Goal: Task Accomplishment & Management: Manage account settings

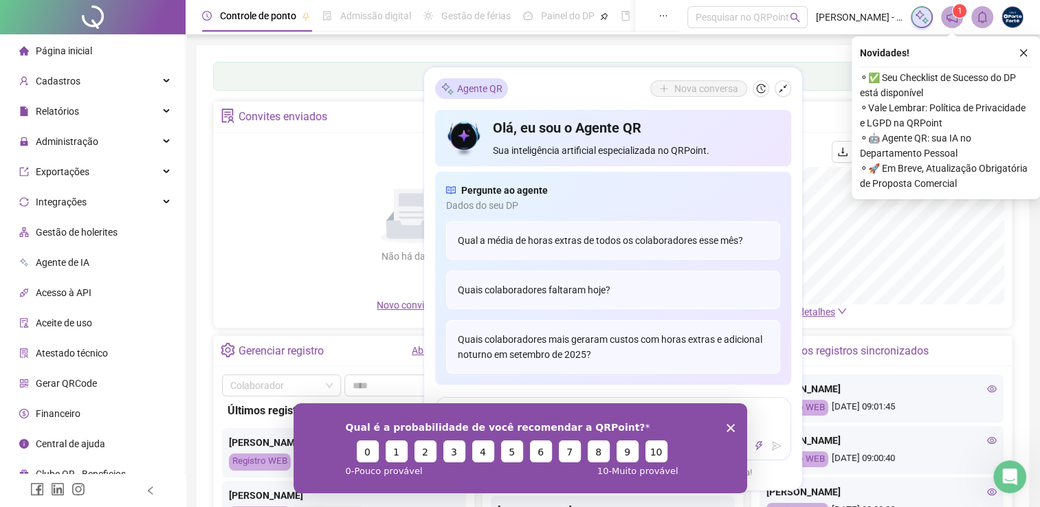
click at [633, 54] on div "Painel de controle Contabilidade Convites enviados Não há dados Não há dados No…" at bounding box center [613, 324] width 833 height 558
click at [1024, 54] on icon "close" at bounding box center [1024, 53] width 10 height 10
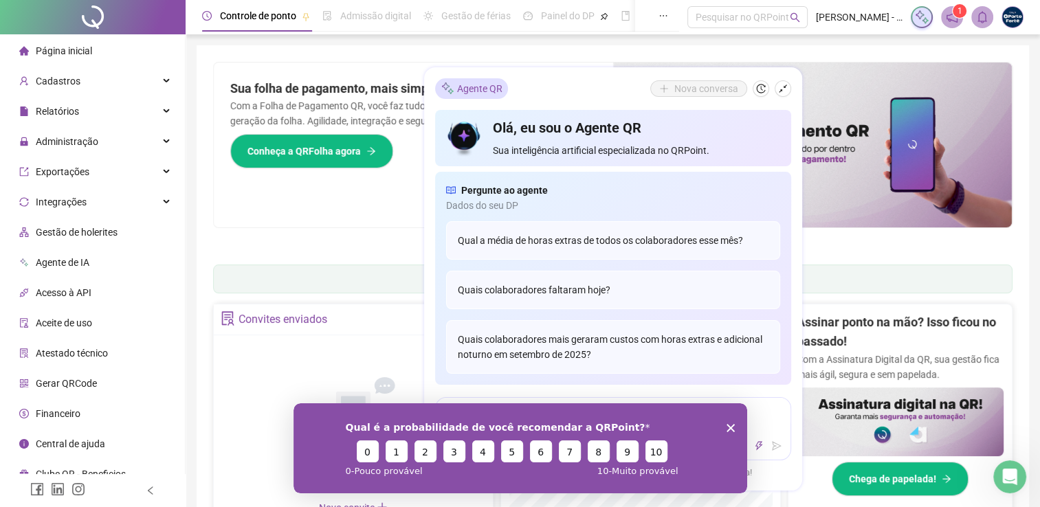
click at [731, 432] on div "Qual é a probabilidade de você recomendar a QRPoint? 0 1 2 3 4 5 6 7 8 9 10 0 -…" at bounding box center [520, 448] width 454 height 90
click at [729, 428] on polygon "Fechar inquérito" at bounding box center [730, 427] width 8 height 8
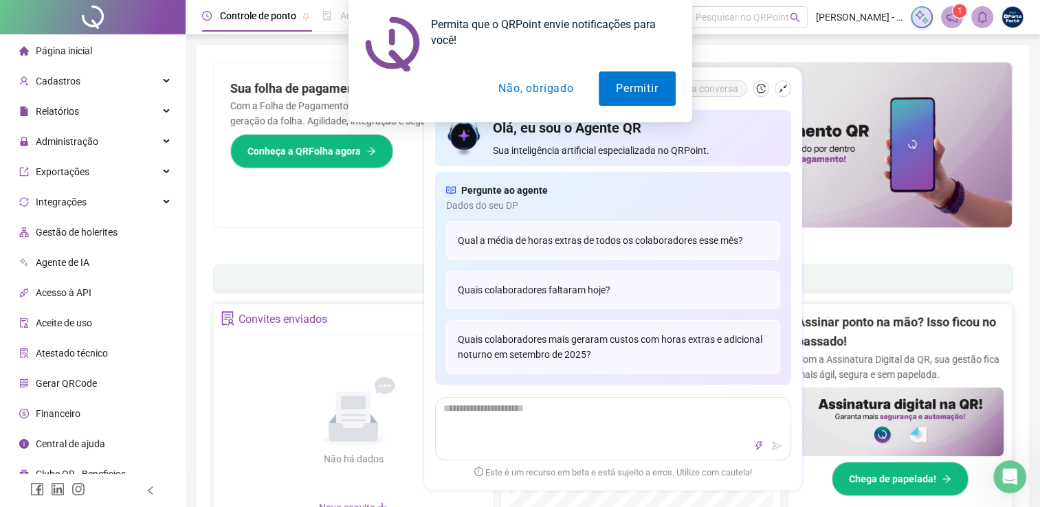
click at [551, 91] on button "Não, obrigado" at bounding box center [535, 88] width 109 height 34
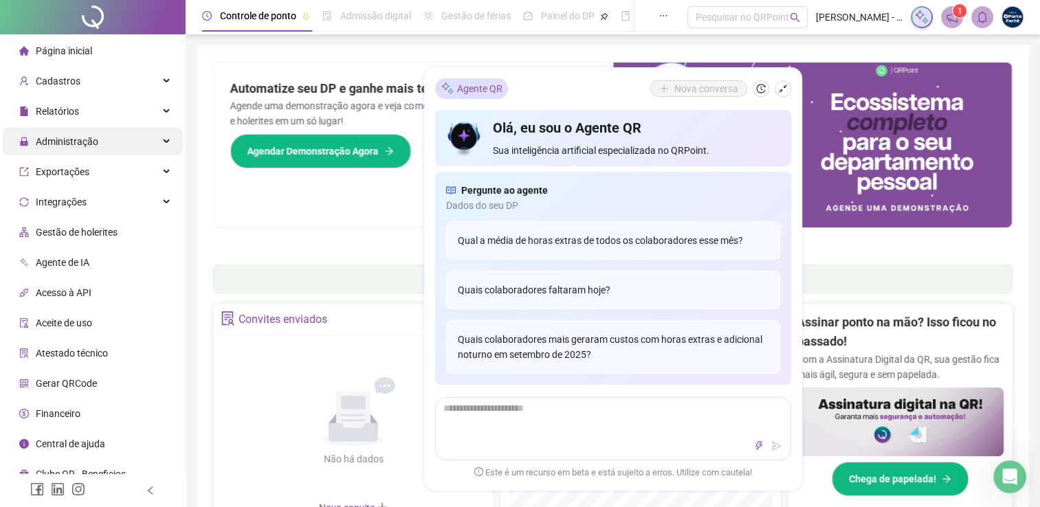
click at [92, 139] on span "Administração" at bounding box center [67, 141] width 63 height 11
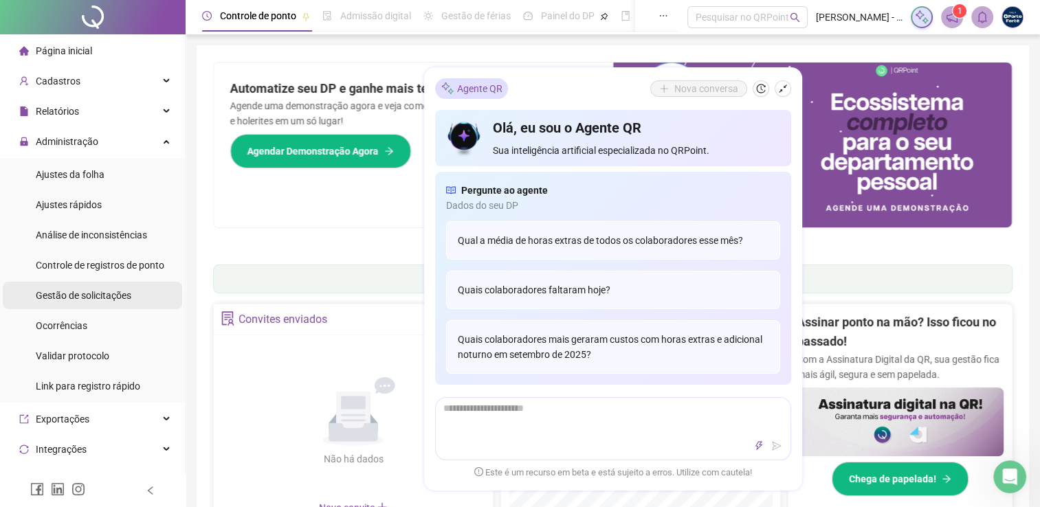
click at [105, 298] on span "Gestão de solicitações" at bounding box center [84, 295] width 96 height 11
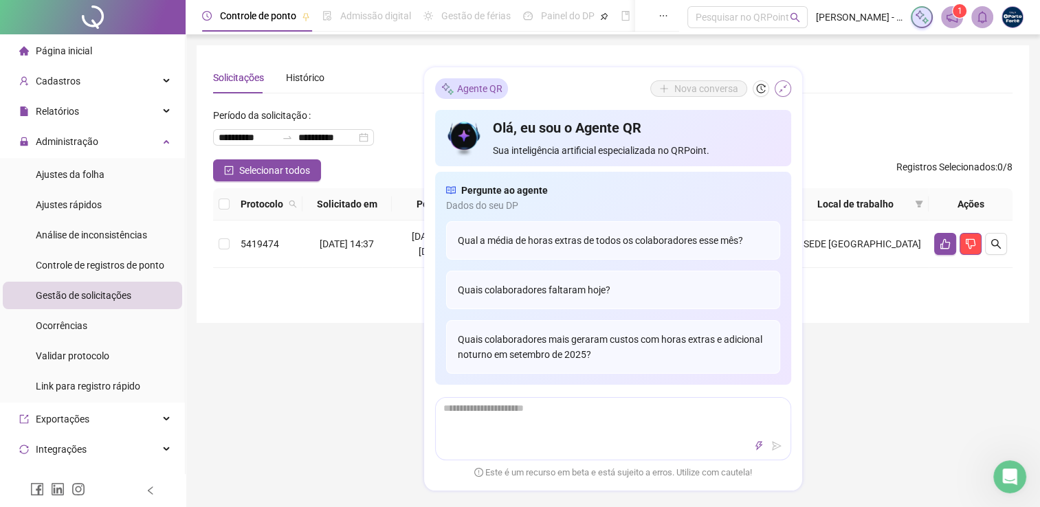
click at [784, 91] on icon "shrink" at bounding box center [783, 89] width 10 height 10
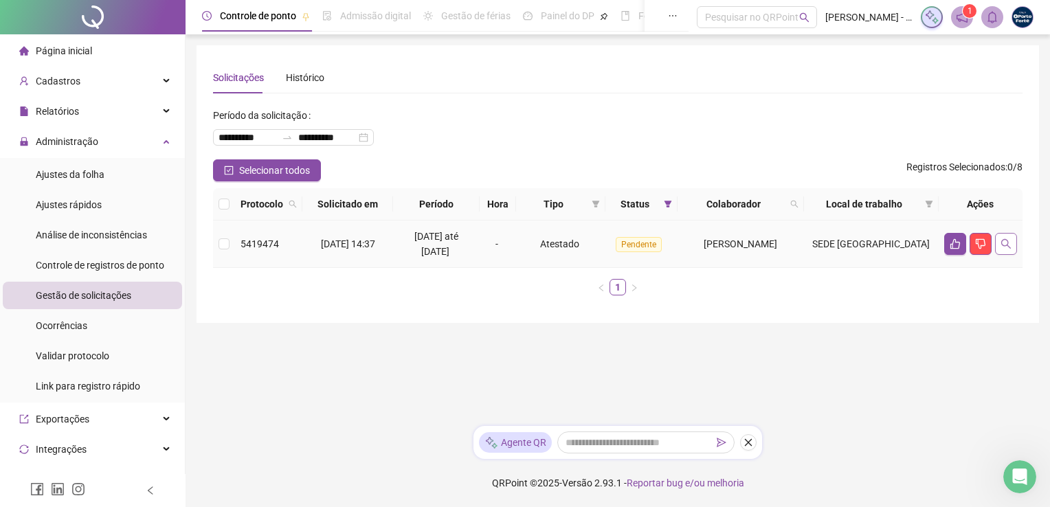
click at [1010, 245] on icon "search" at bounding box center [1006, 244] width 11 height 11
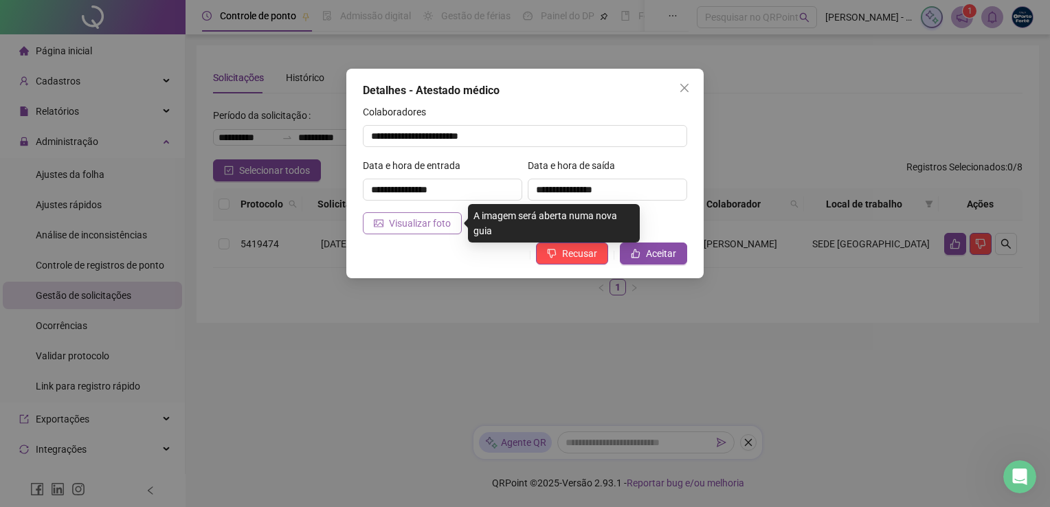
click at [423, 227] on span "Visualizar foto" at bounding box center [420, 223] width 62 height 15
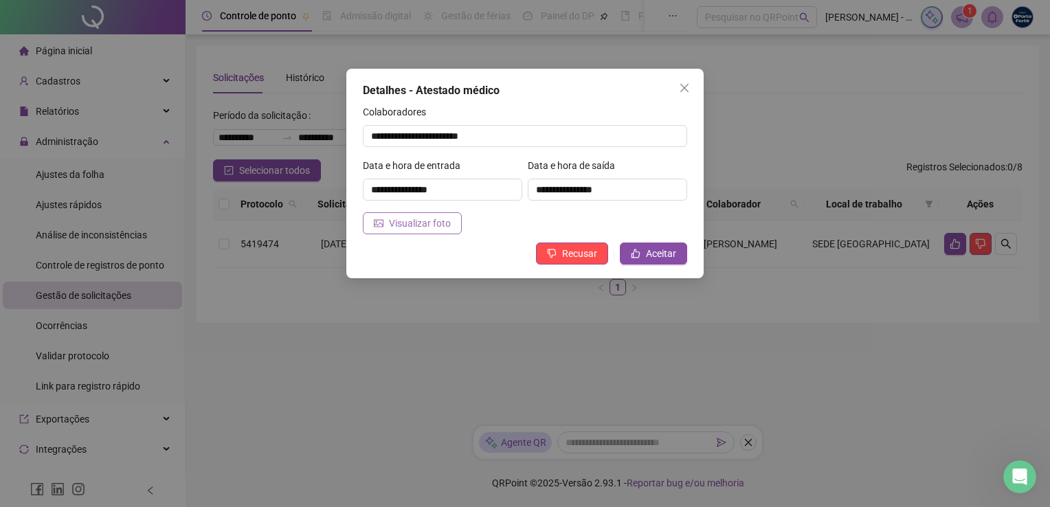
click at [420, 227] on span "Visualizar foto" at bounding box center [420, 223] width 62 height 15
click at [660, 252] on span "Aceitar" at bounding box center [661, 253] width 30 height 15
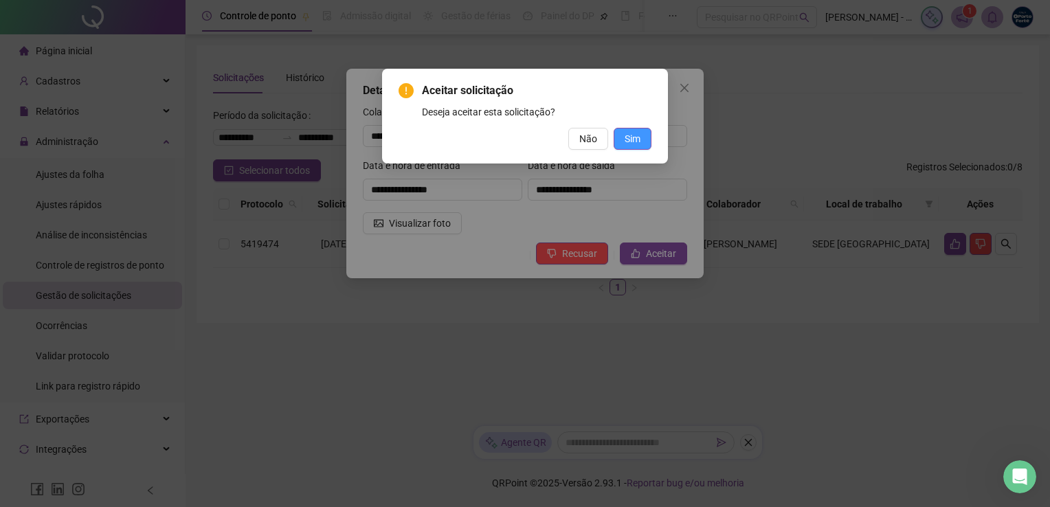
click at [635, 139] on span "Sim" at bounding box center [633, 138] width 16 height 15
